Goal: Complete application form: Complete application form

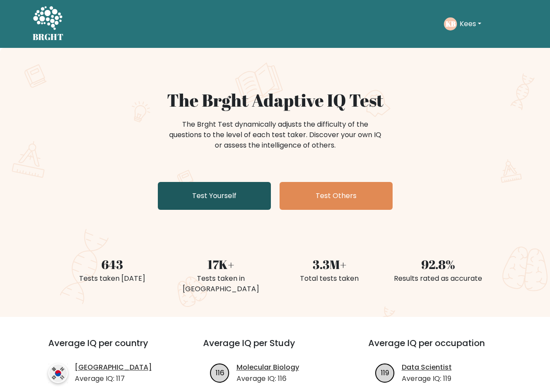
click at [205, 198] on link "Test Yourself" at bounding box center [214, 196] width 113 height 28
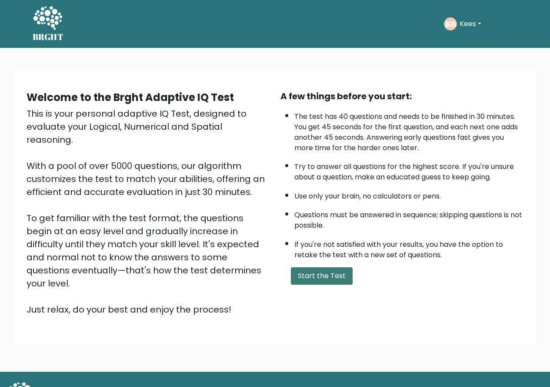
click at [322, 280] on button "Start the Test" at bounding box center [322, 275] width 62 height 17
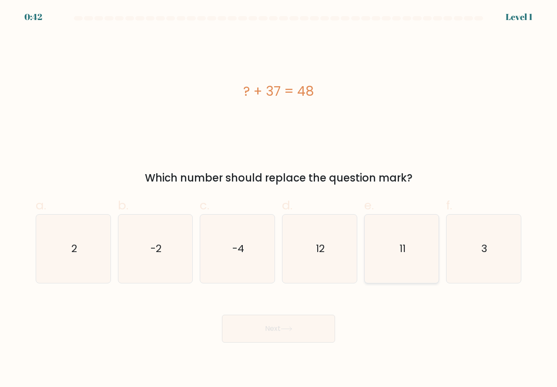
click at [387, 269] on icon "11" at bounding box center [402, 248] width 68 height 68
click at [279, 199] on input "e. 11" at bounding box center [278, 197] width 0 height 6
radio input "true"
click at [289, 327] on icon at bounding box center [287, 328] width 12 height 5
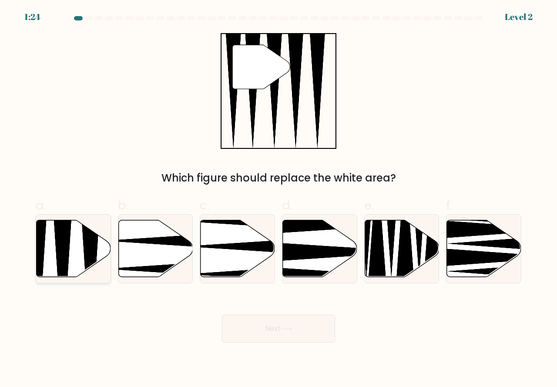
click at [76, 261] on icon at bounding box center [74, 248] width 74 height 57
click at [278, 199] on input "a." at bounding box center [278, 197] width 0 height 6
radio input "true"
click at [241, 330] on button "Next" at bounding box center [278, 329] width 113 height 28
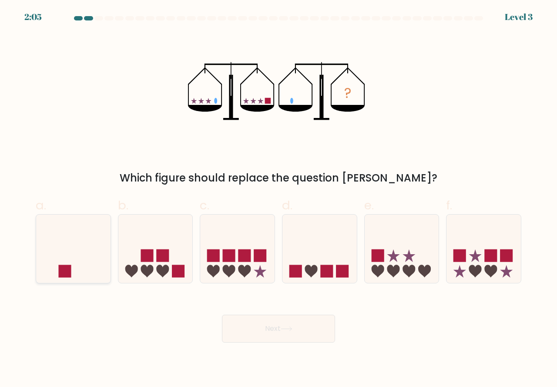
click at [104, 275] on icon at bounding box center [73, 248] width 74 height 61
click at [278, 199] on input "a." at bounding box center [278, 197] width 0 height 6
radio input "true"
click at [278, 330] on button "Next" at bounding box center [278, 329] width 113 height 28
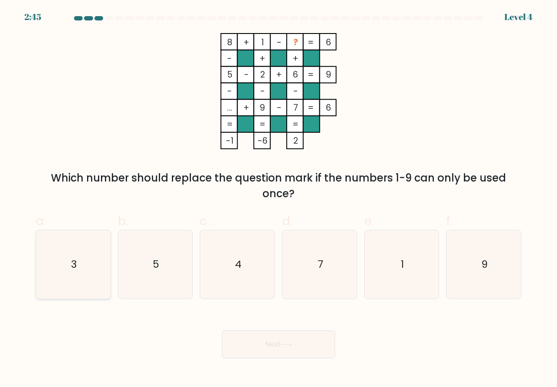
click at [98, 285] on icon "3" at bounding box center [73, 264] width 68 height 68
click at [278, 199] on input "a. 3" at bounding box center [278, 197] width 0 height 6
radio input "true"
click at [289, 351] on button "Next" at bounding box center [278, 344] width 113 height 28
click at [289, 350] on body "2:44 Level 4" at bounding box center [278, 193] width 557 height 387
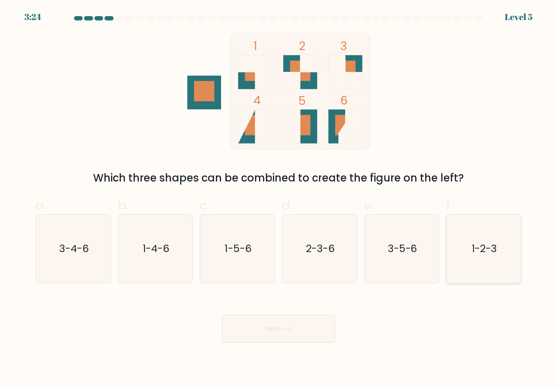
click at [463, 265] on icon "1-2-3" at bounding box center [483, 248] width 68 height 68
click at [279, 199] on input "f. 1-2-3" at bounding box center [278, 197] width 0 height 6
radio input "true"
click at [291, 334] on button "Next" at bounding box center [278, 329] width 113 height 28
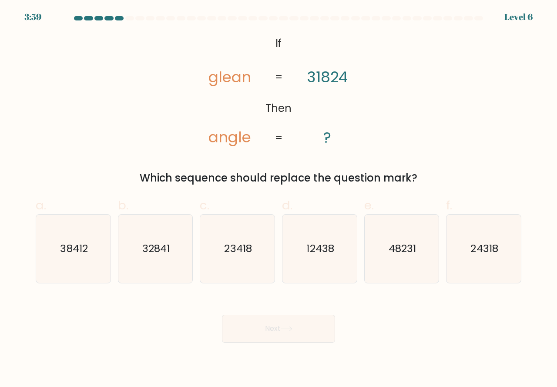
drag, startPoint x: 467, startPoint y: 261, endPoint x: 445, endPoint y: 273, distance: 25.1
click at [463, 264] on icon "24318" at bounding box center [483, 248] width 68 height 68
click at [279, 199] on input "f. 24318" at bounding box center [278, 197] width 0 height 6
radio input "true"
click at [307, 321] on button "Next" at bounding box center [278, 329] width 113 height 28
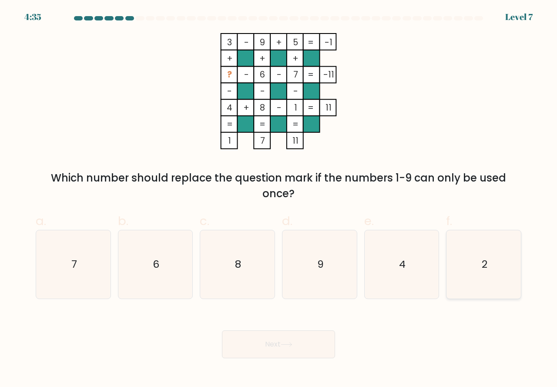
click at [463, 275] on icon "2" at bounding box center [483, 264] width 68 height 68
click at [279, 199] on input "f. 2" at bounding box center [278, 197] width 0 height 6
radio input "true"
click at [310, 342] on button "Next" at bounding box center [278, 344] width 113 height 28
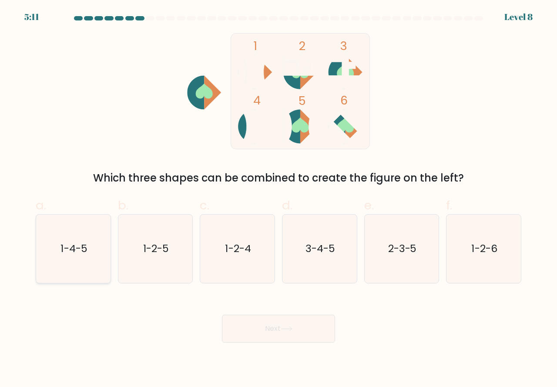
click at [97, 271] on icon "1-4-5" at bounding box center [73, 248] width 68 height 68
click at [278, 199] on input "a. 1-4-5" at bounding box center [278, 197] width 0 height 6
radio input "true"
click at [259, 328] on button "Next" at bounding box center [278, 329] width 113 height 28
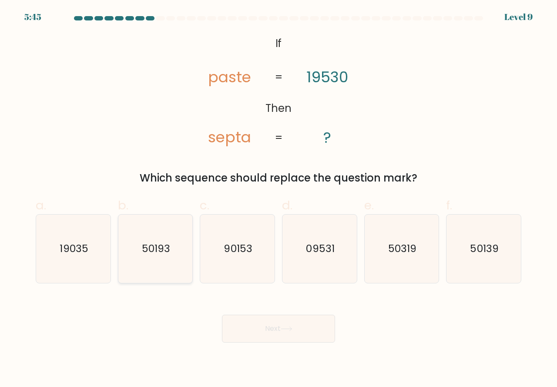
drag, startPoint x: 167, startPoint y: 268, endPoint x: 182, endPoint y: 276, distance: 16.9
click at [167, 269] on icon "50193" at bounding box center [155, 248] width 68 height 68
click at [278, 199] on input "b. 50193" at bounding box center [278, 197] width 0 height 6
radio input "true"
click at [278, 330] on button "Next" at bounding box center [278, 329] width 113 height 28
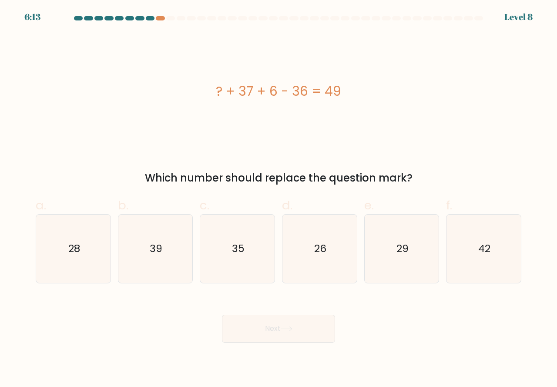
drag, startPoint x: 483, startPoint y: 271, endPoint x: 420, endPoint y: 301, distance: 69.7
click at [480, 274] on icon "42" at bounding box center [483, 248] width 68 height 68
click at [470, 271] on icon "42" at bounding box center [483, 248] width 68 height 68
click at [279, 199] on input "f. 42" at bounding box center [278, 197] width 0 height 6
radio input "true"
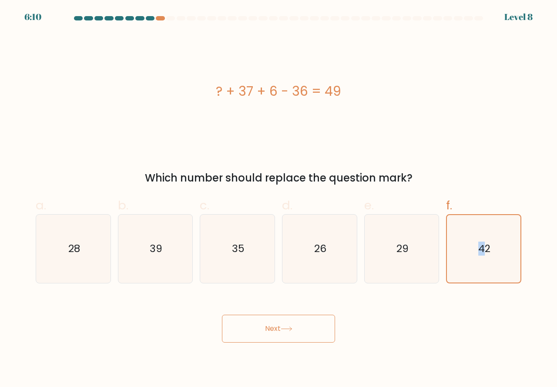
click at [281, 332] on button "Next" at bounding box center [278, 329] width 113 height 28
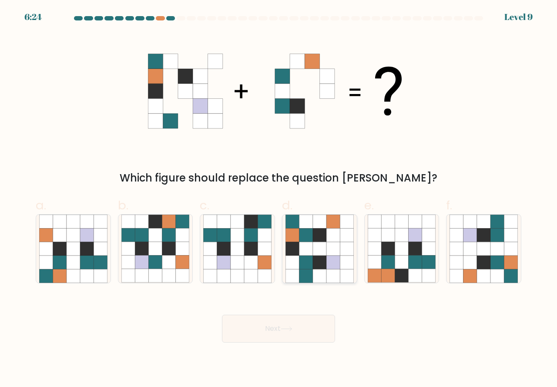
click at [321, 275] on icon at bounding box center [319, 275] width 13 height 13
click at [279, 199] on input "d." at bounding box center [278, 197] width 0 height 6
radio input "true"
click at [291, 325] on button "Next" at bounding box center [278, 329] width 113 height 28
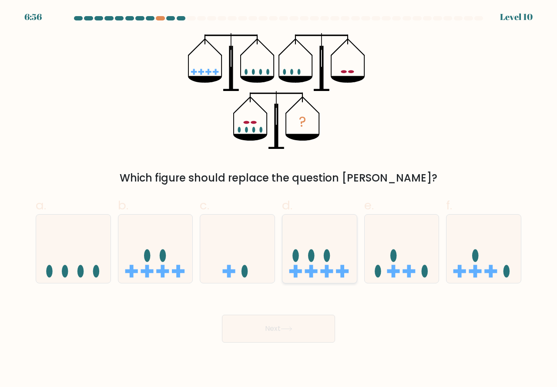
click at [323, 265] on icon at bounding box center [319, 248] width 74 height 61
click at [279, 199] on input "d." at bounding box center [278, 197] width 0 height 6
radio input "true"
click at [296, 332] on button "Next" at bounding box center [278, 329] width 113 height 28
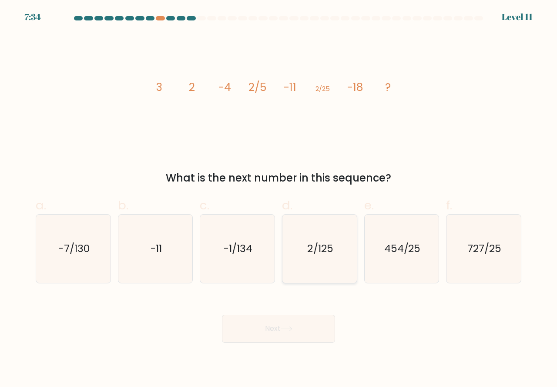
click at [328, 257] on icon "2/125" at bounding box center [319, 248] width 68 height 68
click at [279, 199] on input "d. 2/125" at bounding box center [278, 197] width 0 height 6
radio input "true"
click at [298, 328] on button "Next" at bounding box center [278, 329] width 113 height 28
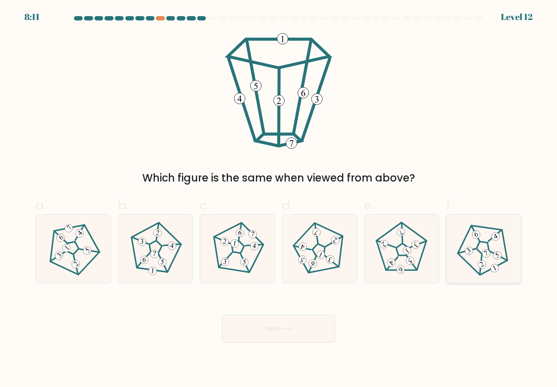
click at [479, 266] on 188 at bounding box center [481, 264] width 11 height 11
click at [279, 199] on input "f." at bounding box center [278, 197] width 0 height 6
radio input "true"
click at [292, 331] on icon at bounding box center [287, 328] width 12 height 5
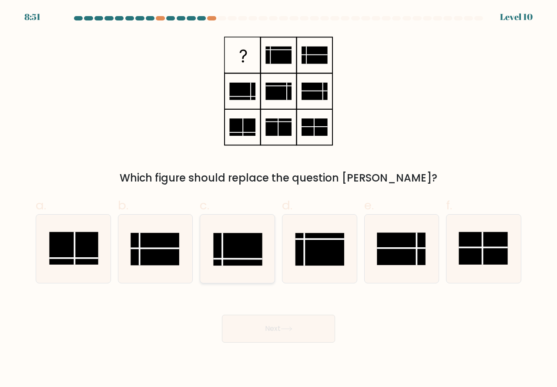
click at [242, 260] on rect at bounding box center [238, 249] width 49 height 33
click at [278, 199] on input "c." at bounding box center [278, 197] width 0 height 6
radio input "true"
click at [261, 325] on button "Next" at bounding box center [278, 329] width 113 height 28
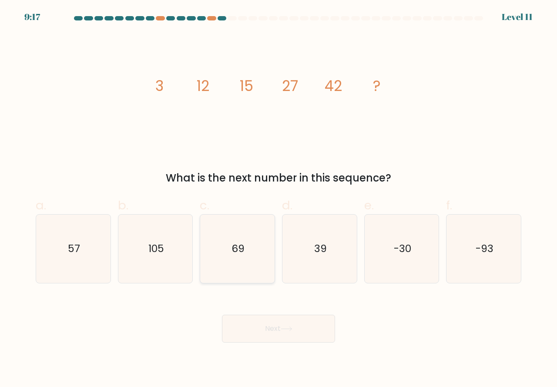
drag, startPoint x: 246, startPoint y: 273, endPoint x: 249, endPoint y: 279, distance: 6.8
click at [247, 274] on icon "69" at bounding box center [237, 248] width 68 height 68
click at [278, 199] on input "c. 69" at bounding box center [278, 197] width 0 height 6
radio input "true"
click at [268, 331] on button "Next" at bounding box center [278, 329] width 113 height 28
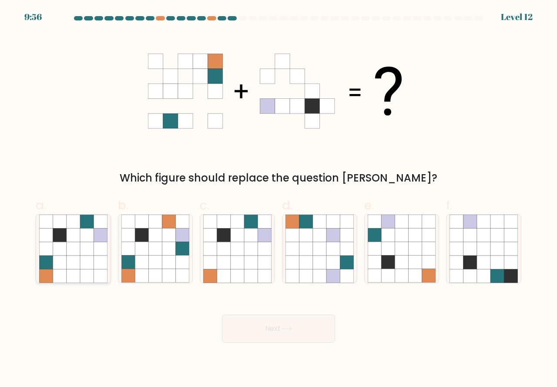
click at [84, 263] on icon at bounding box center [86, 261] width 13 height 13
click at [278, 199] on input "a." at bounding box center [278, 197] width 0 height 6
radio input "true"
click at [274, 330] on button "Next" at bounding box center [278, 329] width 113 height 28
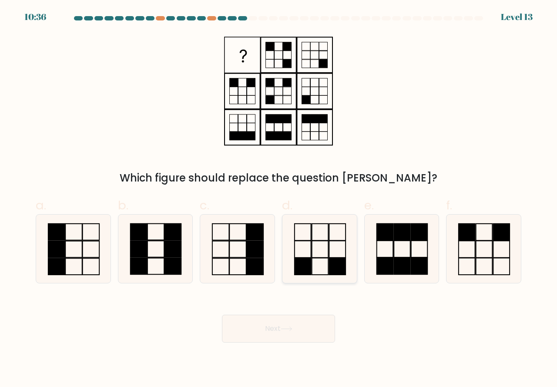
click at [335, 274] on rect at bounding box center [337, 266] width 17 height 17
click at [279, 199] on input "d." at bounding box center [278, 197] width 0 height 6
radio input "true"
click at [285, 330] on icon at bounding box center [287, 328] width 12 height 5
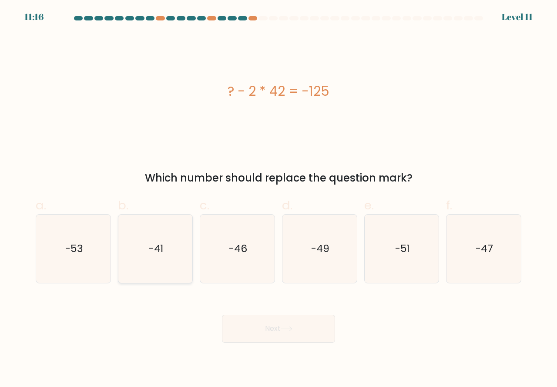
click at [157, 264] on icon "-41" at bounding box center [155, 248] width 68 height 68
click at [278, 199] on input "b. -41" at bounding box center [278, 197] width 0 height 6
radio input "true"
click at [275, 330] on button "Next" at bounding box center [278, 329] width 113 height 28
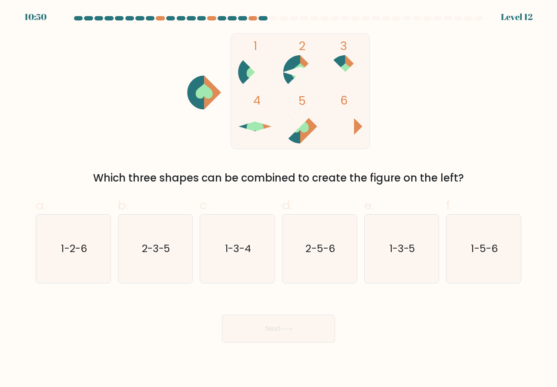
drag, startPoint x: 402, startPoint y: 268, endPoint x: 344, endPoint y: 313, distance: 73.2
click at [402, 269] on icon "1-3-5" at bounding box center [402, 248] width 68 height 68
click at [279, 199] on input "e. 1-3-5" at bounding box center [278, 197] width 0 height 6
radio input "true"
click at [296, 329] on button "Next" at bounding box center [278, 329] width 113 height 28
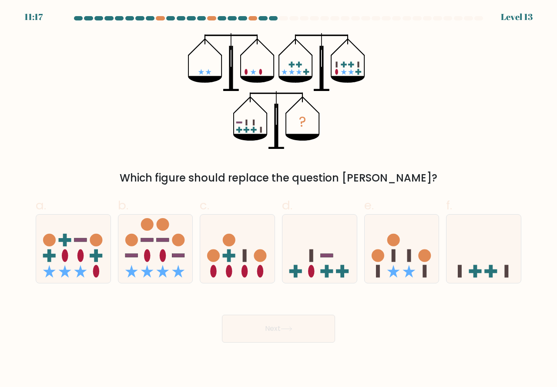
drag, startPoint x: 312, startPoint y: 268, endPoint x: 307, endPoint y: 318, distance: 49.9
click at [312, 278] on icon at bounding box center [319, 248] width 74 height 61
click at [279, 199] on input "d." at bounding box center [278, 197] width 0 height 6
radio input "true"
click at [303, 328] on button "Next" at bounding box center [278, 329] width 113 height 28
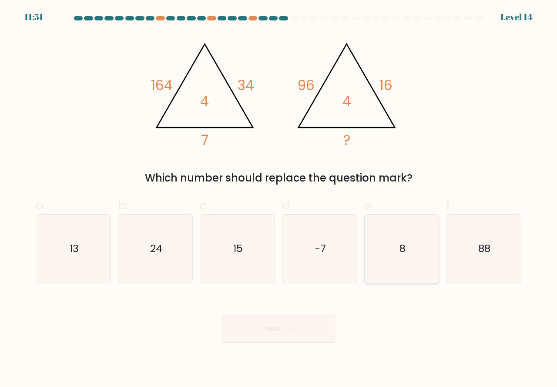
drag, startPoint x: 402, startPoint y: 255, endPoint x: 396, endPoint y: 269, distance: 15.2
click at [400, 259] on icon "8" at bounding box center [402, 248] width 68 height 68
drag, startPoint x: 390, startPoint y: 272, endPoint x: 386, endPoint y: 279, distance: 7.8
click at [390, 273] on icon "8" at bounding box center [402, 248] width 68 height 68
click at [279, 199] on input "e. 8" at bounding box center [278, 197] width 0 height 6
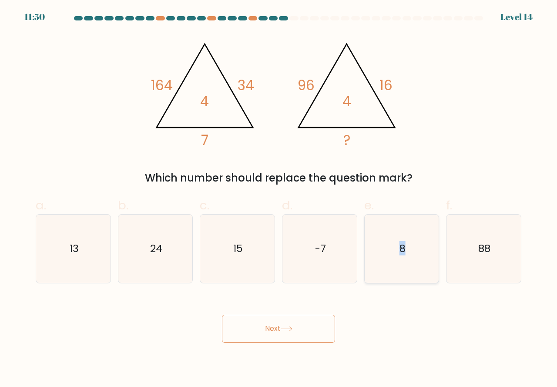
radio input "true"
click at [292, 325] on button "Next" at bounding box center [278, 329] width 113 height 28
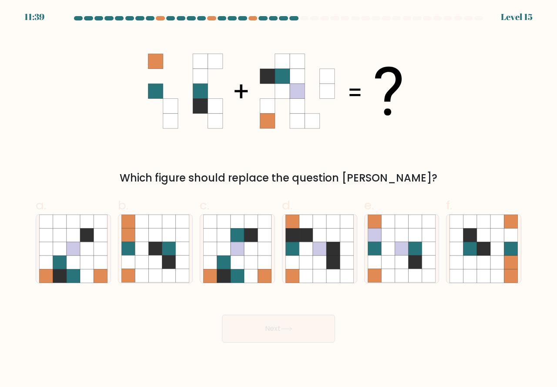
drag, startPoint x: 249, startPoint y: 267, endPoint x: 257, endPoint y: 300, distance: 33.9
click at [249, 269] on icon at bounding box center [250, 261] width 13 height 13
click at [278, 199] on input "c." at bounding box center [278, 197] width 0 height 6
radio input "true"
click at [268, 326] on button "Next" at bounding box center [278, 329] width 113 height 28
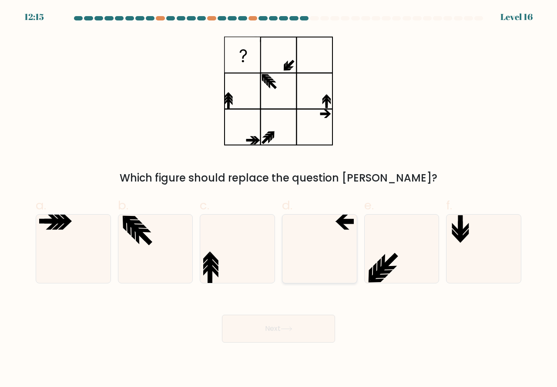
drag, startPoint x: 315, startPoint y: 261, endPoint x: 295, endPoint y: 308, distance: 50.3
click at [315, 263] on icon at bounding box center [319, 248] width 68 height 68
click at [279, 199] on input "d." at bounding box center [278, 197] width 0 height 6
radio input "true"
click at [281, 328] on button "Next" at bounding box center [278, 329] width 113 height 28
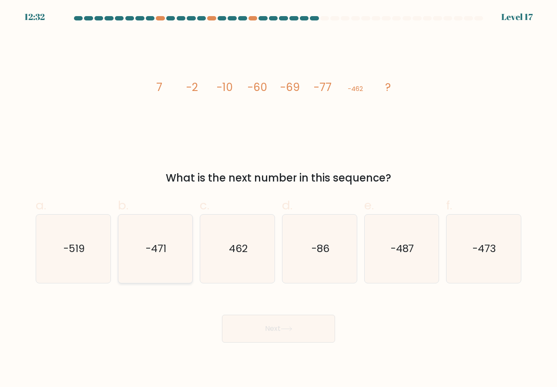
click at [154, 264] on icon "-471" at bounding box center [155, 248] width 68 height 68
click at [278, 199] on input "b. -471" at bounding box center [278, 197] width 0 height 6
radio input "true"
click at [264, 328] on button "Next" at bounding box center [278, 329] width 113 height 28
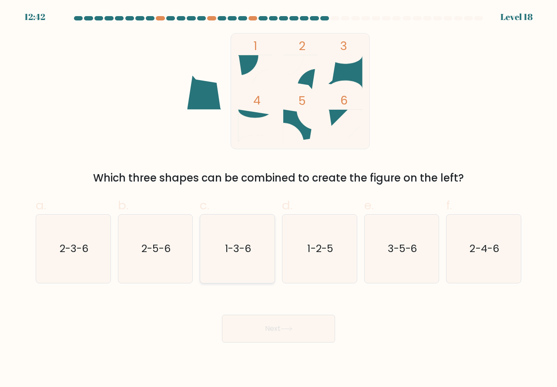
click at [217, 268] on icon "1-3-6" at bounding box center [237, 248] width 68 height 68
click at [278, 199] on input "c. 1-3-6" at bounding box center [278, 197] width 0 height 6
radio input "true"
click at [281, 330] on button "Next" at bounding box center [278, 329] width 113 height 28
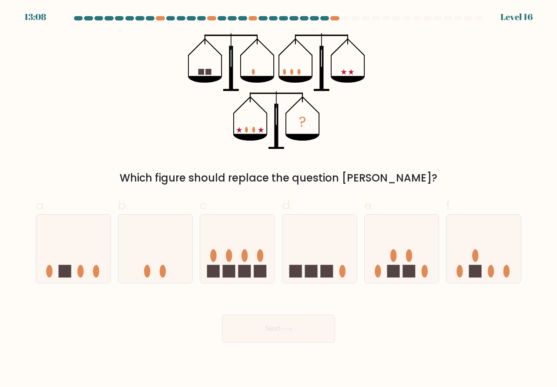
drag, startPoint x: 405, startPoint y: 273, endPoint x: 393, endPoint y: 290, distance: 21.2
click at [393, 290] on form at bounding box center [278, 179] width 557 height 326
click at [408, 271] on rect at bounding box center [408, 270] width 13 height 13
click at [279, 199] on input "e." at bounding box center [278, 197] width 0 height 6
radio input "true"
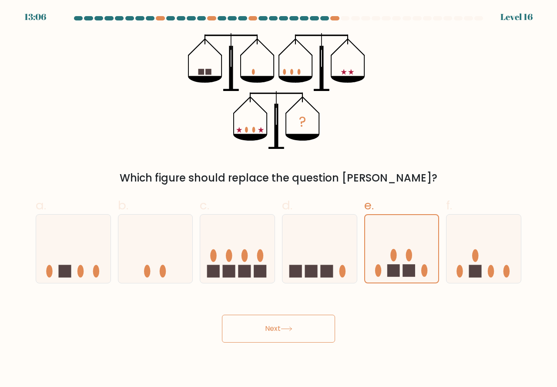
click at [283, 331] on button "Next" at bounding box center [278, 329] width 113 height 28
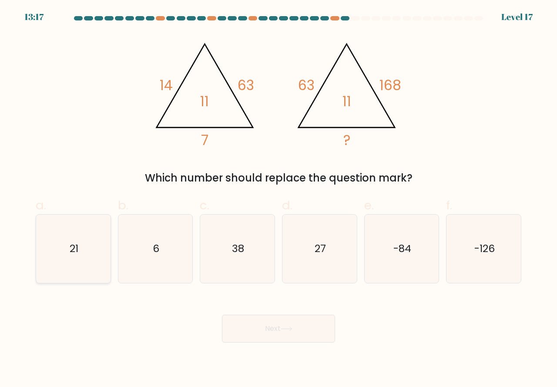
drag, startPoint x: 59, startPoint y: 261, endPoint x: 84, endPoint y: 275, distance: 28.1
click at [63, 261] on icon "21" at bounding box center [73, 248] width 68 height 68
click at [278, 199] on input "a. 21" at bounding box center [278, 197] width 0 height 6
radio input "true"
click at [282, 332] on button "Next" at bounding box center [278, 329] width 113 height 28
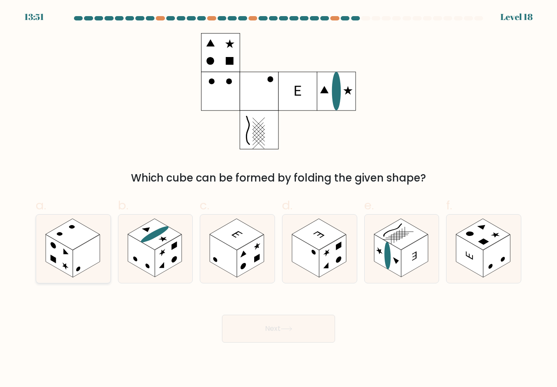
click at [82, 261] on rect at bounding box center [86, 255] width 27 height 43
click at [278, 199] on input "a." at bounding box center [278, 197] width 0 height 6
radio input "true"
click at [280, 327] on button "Next" at bounding box center [278, 329] width 113 height 28
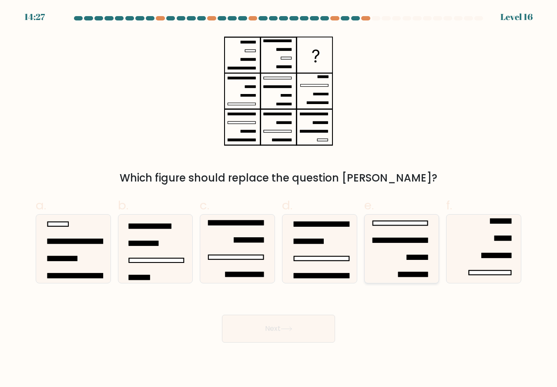
click at [412, 269] on icon at bounding box center [402, 248] width 68 height 68
click at [279, 199] on input "e." at bounding box center [278, 197] width 0 height 6
radio input "true"
click at [301, 331] on button "Next" at bounding box center [278, 329] width 113 height 28
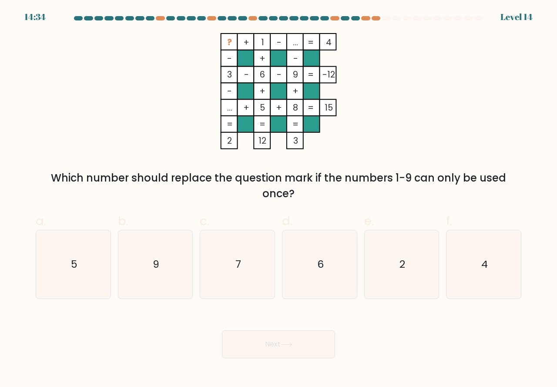
drag, startPoint x: 476, startPoint y: 280, endPoint x: 409, endPoint y: 311, distance: 74.3
click at [472, 285] on icon "4" at bounding box center [483, 264] width 68 height 68
click at [279, 199] on input "f. 4" at bounding box center [278, 197] width 0 height 6
radio input "true"
click at [285, 339] on button "Next" at bounding box center [278, 344] width 113 height 28
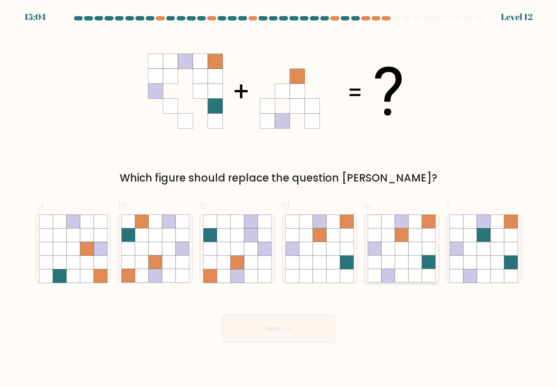
click at [401, 270] on icon at bounding box center [402, 248] width 68 height 68
click at [279, 199] on input "e." at bounding box center [278, 197] width 0 height 6
radio input "true"
click at [291, 326] on icon at bounding box center [287, 328] width 12 height 5
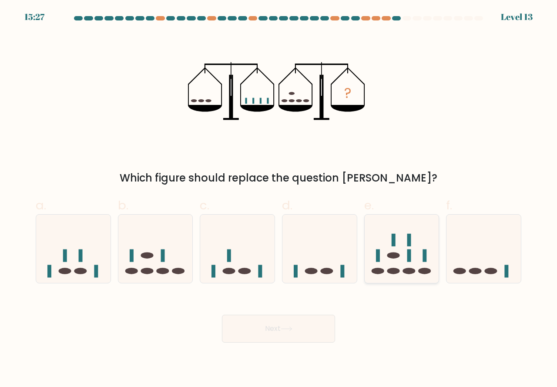
click at [419, 271] on ellipse at bounding box center [424, 271] width 13 height 7
click at [279, 199] on input "e." at bounding box center [278, 197] width 0 height 6
radio input "true"
click at [298, 333] on button "Next" at bounding box center [278, 329] width 113 height 28
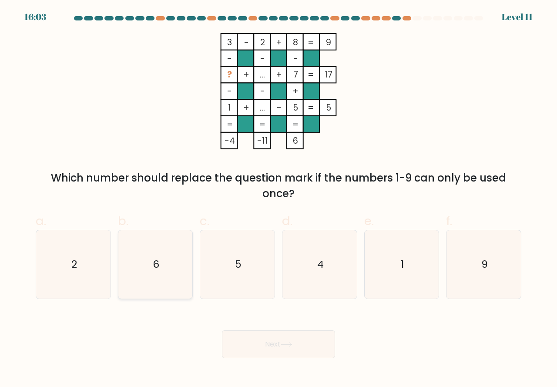
click at [154, 282] on icon "6" at bounding box center [155, 264] width 68 height 68
click at [278, 199] on input "b. 6" at bounding box center [278, 197] width 0 height 6
radio input "true"
click at [274, 345] on button "Next" at bounding box center [278, 344] width 113 height 28
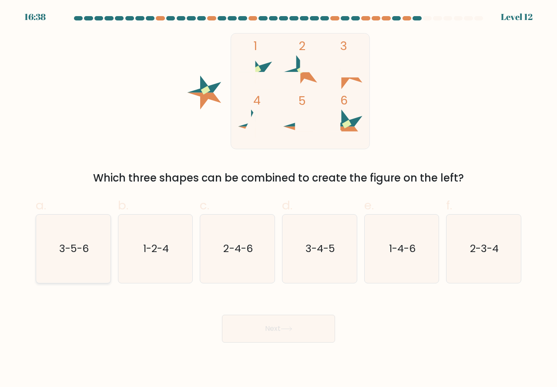
click at [82, 267] on icon "3-5-6" at bounding box center [73, 248] width 68 height 68
click at [278, 199] on input "a. 3-5-6" at bounding box center [278, 197] width 0 height 6
radio input "true"
click at [264, 330] on button "Next" at bounding box center [278, 329] width 113 height 28
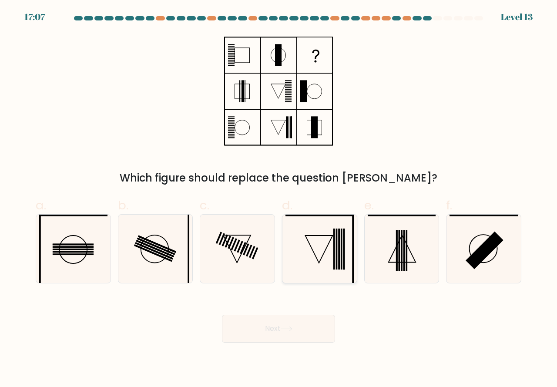
click at [321, 267] on icon at bounding box center [319, 248] width 68 height 68
click at [279, 199] on input "d." at bounding box center [278, 197] width 0 height 6
radio input "true"
click at [277, 330] on button "Next" at bounding box center [278, 329] width 113 height 28
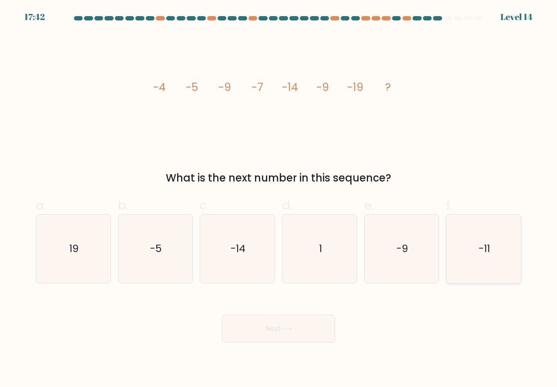
click at [465, 261] on icon "-11" at bounding box center [483, 248] width 68 height 68
click at [279, 199] on input "f. -11" at bounding box center [278, 197] width 0 height 6
radio input "true"
click at [292, 327] on icon at bounding box center [287, 328] width 12 height 5
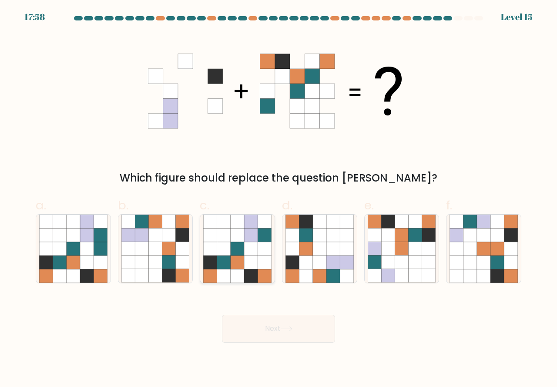
click at [238, 246] on icon at bounding box center [237, 248] width 13 height 13
click at [278, 199] on input "c." at bounding box center [278, 197] width 0 height 6
radio input "true"
click at [261, 328] on button "Next" at bounding box center [278, 329] width 113 height 28
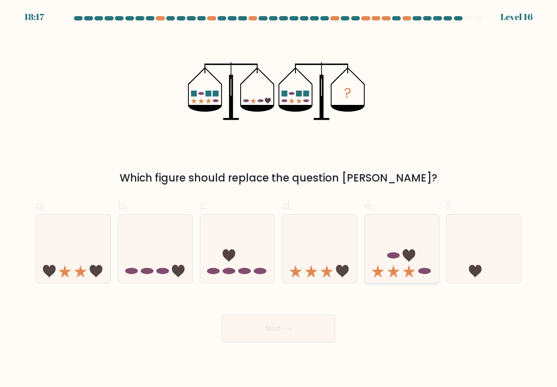
click at [406, 276] on icon at bounding box center [408, 271] width 13 height 13
click at [279, 199] on input "e." at bounding box center [278, 197] width 0 height 6
radio input "true"
click at [267, 321] on button "Next" at bounding box center [278, 329] width 113 height 28
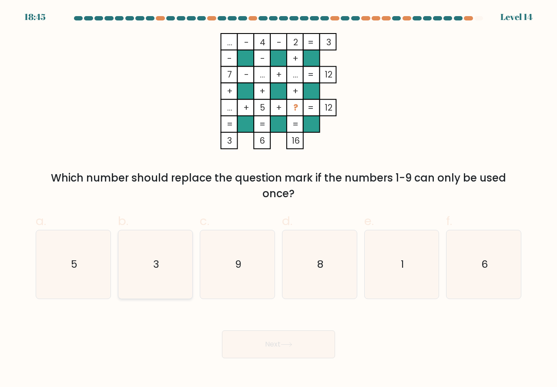
click at [166, 281] on icon "3" at bounding box center [155, 264] width 68 height 68
click at [278, 199] on input "b. 3" at bounding box center [278, 197] width 0 height 6
radio input "true"
click at [264, 348] on button "Next" at bounding box center [278, 344] width 113 height 28
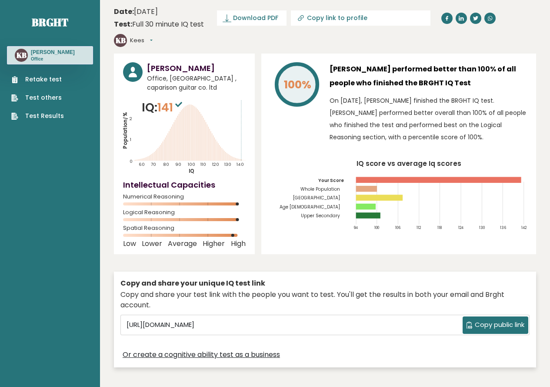
click at [42, 114] on link "Test Results" at bounding box center [37, 115] width 53 height 9
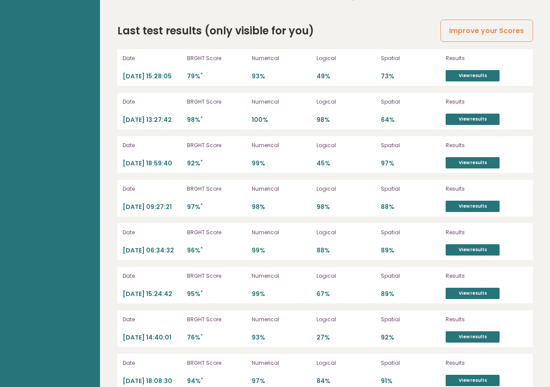
scroll to position [2456, 0]
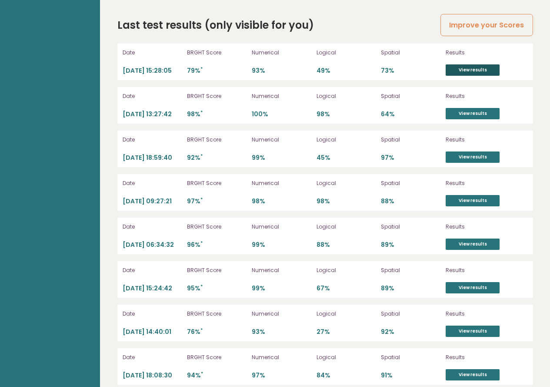
click at [465, 64] on link "View results" at bounding box center [473, 69] width 54 height 11
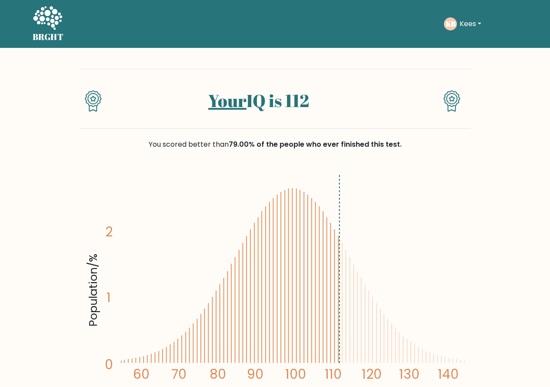
scroll to position [87, 0]
